Goal: Task Accomplishment & Management: Use online tool/utility

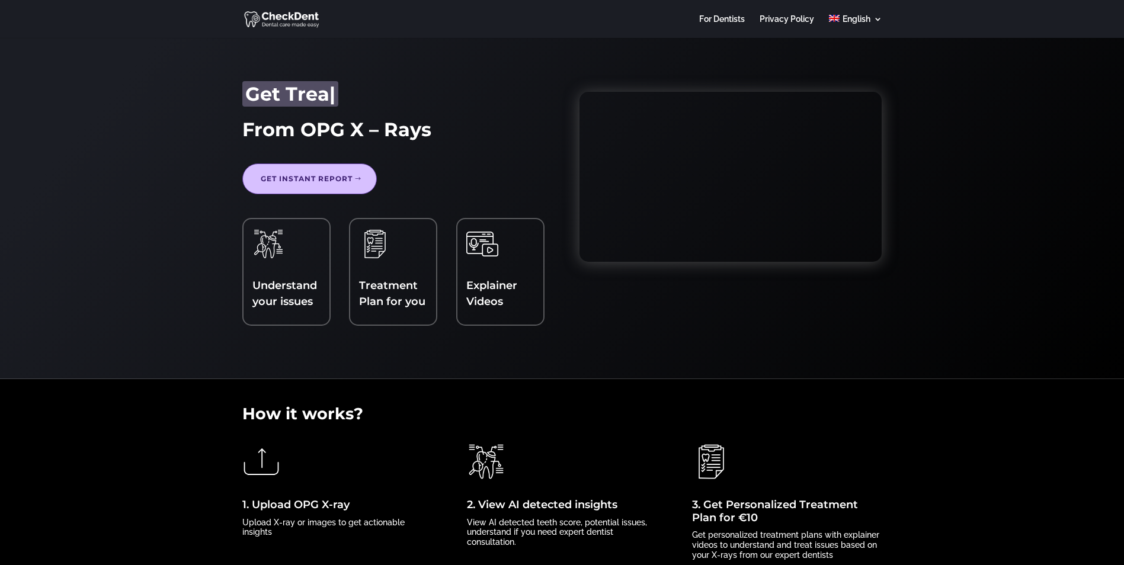
click at [300, 180] on link "Get Instant report" at bounding box center [309, 179] width 135 height 31
